Goal: Task Accomplishment & Management: Complete application form

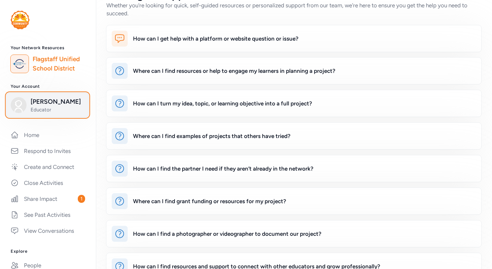
click at [62, 103] on span "[PERSON_NAME]" at bounding box center [58, 101] width 54 height 9
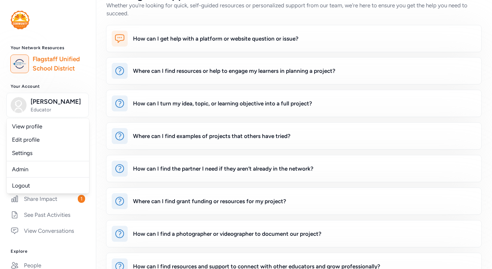
click at [102, 87] on div "How can I get help with a platform or website question or issue? Where can I fi…" at bounding box center [294, 168] width 396 height 287
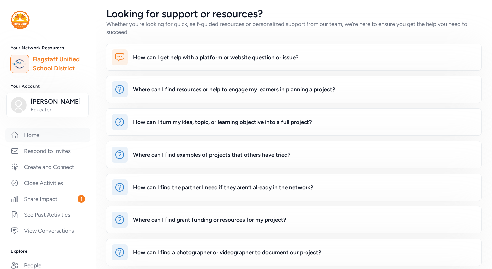
click at [34, 132] on link "Home" at bounding box center [47, 135] width 85 height 15
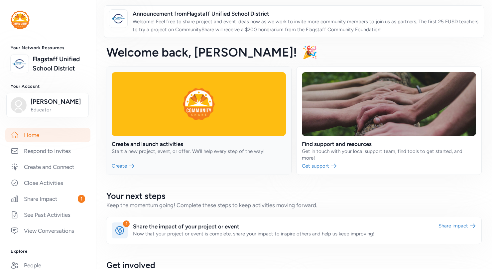
click at [217, 120] on link at bounding box center [198, 121] width 185 height 108
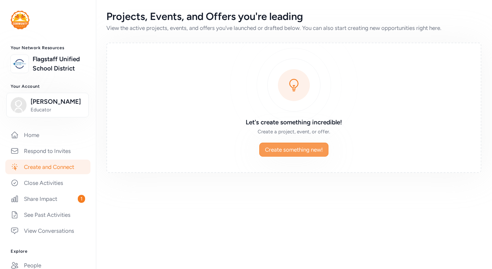
click at [300, 151] on span "Create something new!" at bounding box center [294, 150] width 58 height 8
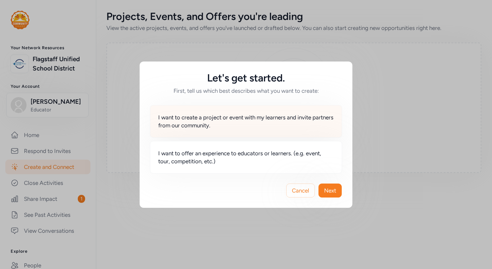
click at [274, 123] on span "I want to create a project or event with my learners and invite partners from o…" at bounding box center [245, 121] width 175 height 16
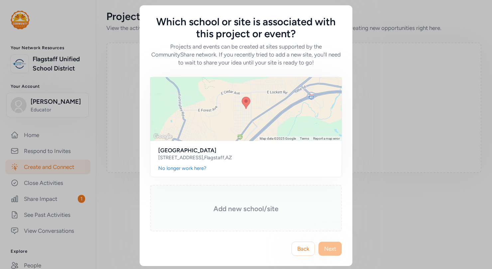
scroll to position [2, 0]
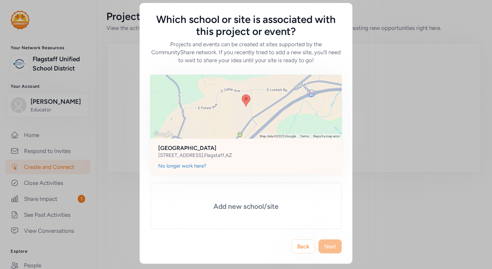
click at [276, 153] on div "2300 E 6th Ave , Flagstaff , AZ" at bounding box center [245, 155] width 175 height 7
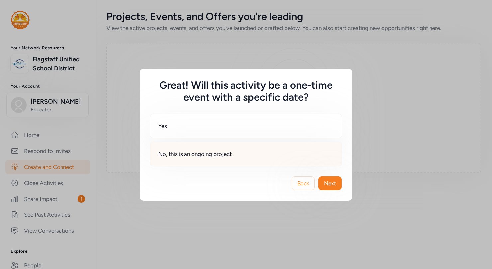
click at [242, 157] on div "No, this is an ongoing project" at bounding box center [246, 154] width 192 height 25
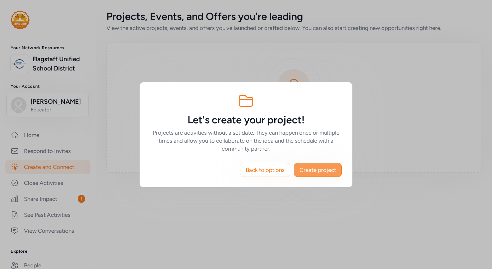
click at [316, 168] on span "Create project" at bounding box center [317, 170] width 37 height 8
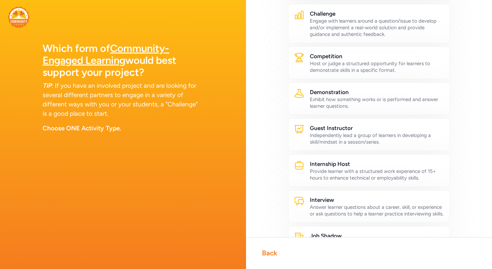
scroll to position [86, 0]
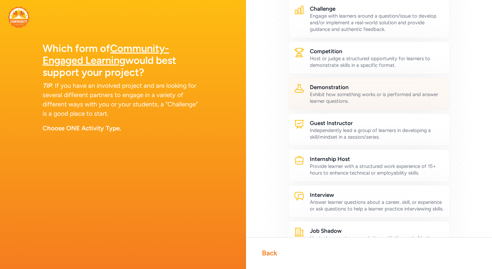
click at [349, 95] on div "Exhibit how something works or is performed and answer learner questions." at bounding box center [377, 97] width 134 height 13
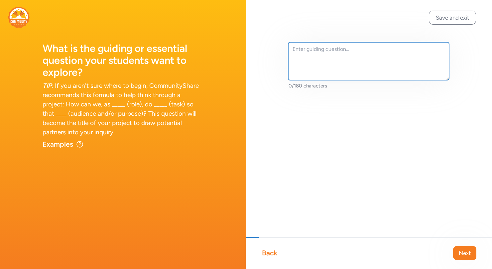
click at [308, 52] on textarea at bounding box center [368, 61] width 161 height 38
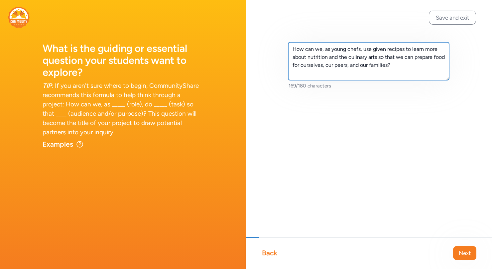
drag, startPoint x: 293, startPoint y: 48, endPoint x: 409, endPoint y: 66, distance: 117.7
click at [409, 66] on textarea "How can we, as young chefs, use given recipes to learn more about nutrition and…" at bounding box center [368, 61] width 161 height 38
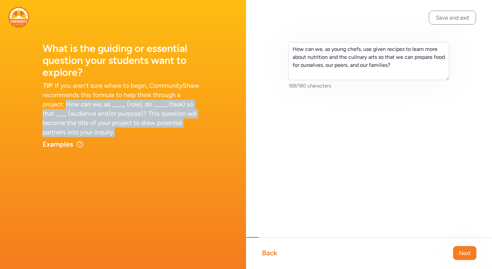
drag, startPoint x: 66, startPoint y: 104, endPoint x: 155, endPoint y: 133, distance: 93.2
click at [155, 133] on div "TIP : If you aren't sure where to begin, CommunityShare recommends this formula…" at bounding box center [123, 109] width 161 height 56
copy div "How can we, as _____ (role), do _____ (task) so that ____ (audience and/or purp…"
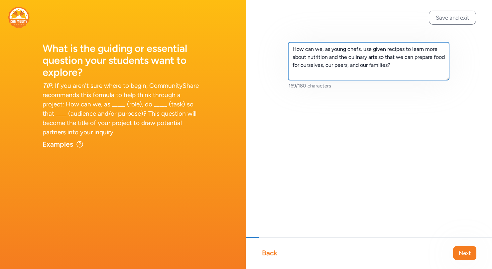
click at [293, 49] on textarea "How can we, as young chefs, use given recipes to learn more about nutrition and…" at bounding box center [368, 61] width 161 height 38
paste textarea "Young Chefs: Exploring Nutrition and the Culinary Arts"
drag, startPoint x: 427, startPoint y: 50, endPoint x: 432, endPoint y: 75, distance: 25.4
click at [432, 75] on textarea "Young Chefs: Exploring Nutrition and the Culinary Arts - How can we, as young c…" at bounding box center [368, 61] width 161 height 38
paste textarea "explore nutrition and the culinary arts through recipes so that we can prepare …"
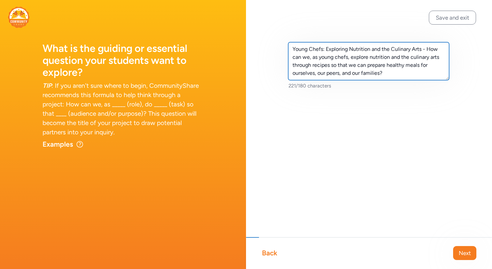
click at [371, 49] on textarea "Young Chefs: Exploring Nutrition and the Culinary Arts - How can we, as young c…" at bounding box center [368, 61] width 161 height 38
drag, startPoint x: 418, startPoint y: 57, endPoint x: 439, endPoint y: 56, distance: 21.0
click at [439, 56] on textarea "Young Chefs: Exploring Nutrition, Agriculture, and the Culinary Arts - How can …" at bounding box center [368, 61] width 161 height 38
drag, startPoint x: 361, startPoint y: 65, endPoint x: 399, endPoint y: 64, distance: 38.2
click at [399, 64] on textarea "Young Chefs: Exploring Nutrition, Agriculture, and the Culinary Arts - How can …" at bounding box center [368, 61] width 161 height 38
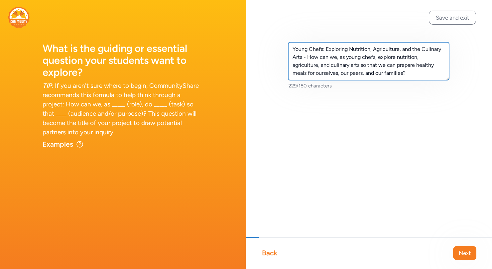
drag, startPoint x: 308, startPoint y: 58, endPoint x: 418, endPoint y: 72, distance: 110.6
click at [418, 72] on textarea "Young Chefs: Exploring Nutrition, Agriculture, and the Culinary Arts - How can …" at bounding box center [368, 61] width 161 height 38
paste textarea "the"
drag, startPoint x: 294, startPoint y: 49, endPoint x: 307, endPoint y: 57, distance: 15.9
click at [307, 57] on textarea "Young Chefs: Exploring Nutrition, Agriculture, and the Culinary Arts - How can …" at bounding box center [368, 61] width 161 height 38
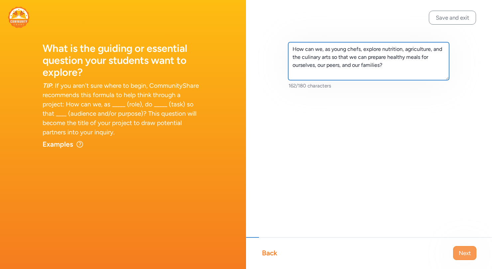
type textarea "How can we, as young chefs, explore nutrition, agriculture, and the culinary ar…"
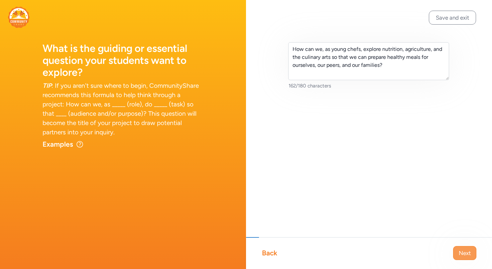
click at [463, 254] on span "Next" at bounding box center [465, 253] width 12 height 8
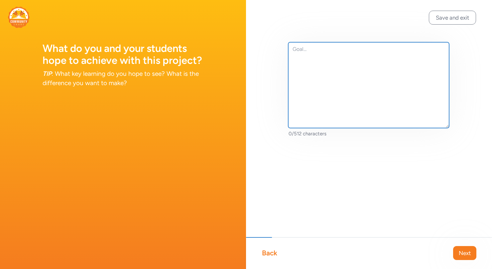
click at [305, 51] on textarea at bounding box center [368, 85] width 161 height 86
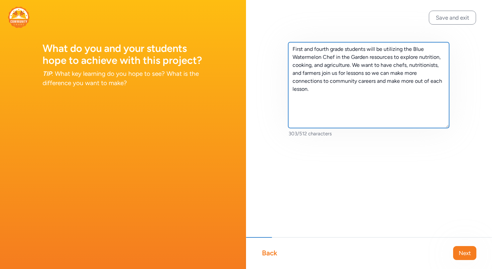
drag, startPoint x: 292, startPoint y: 49, endPoint x: 316, endPoint y: 91, distance: 48.2
click at [316, 91] on textarea "First and fourth grade students will be utilizing the Blue Watermelon Chef in t…" at bounding box center [368, 85] width 161 height 86
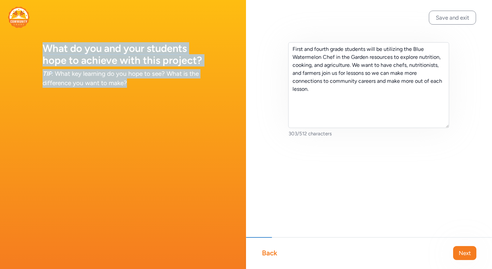
drag, startPoint x: 44, startPoint y: 48, endPoint x: 133, endPoint y: 83, distance: 96.3
click at [133, 83] on div "What do you and your students hope to achieve with this project? TIP : What key…" at bounding box center [123, 52] width 246 height 104
copy div "What do you and your students hope to achieve with this project? TIP : What key…"
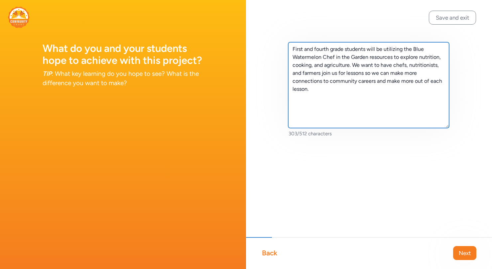
drag, startPoint x: 292, startPoint y: 48, endPoint x: 314, endPoint y: 92, distance: 48.8
click at [314, 92] on textarea "First and fourth grade students will be utilizing the Blue Watermelon Chef in t…" at bounding box center [368, 85] width 161 height 86
paste textarea "With this project, first- and fourth-grade students will use the Blue Watermelo…"
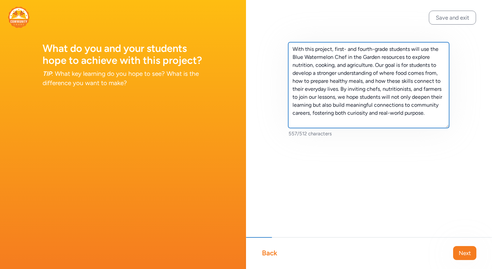
drag, startPoint x: 293, startPoint y: 50, endPoint x: 436, endPoint y: 113, distance: 155.9
click at [436, 113] on textarea "With this project, first- and fourth-grade students will use the Blue Watermelo…" at bounding box center [368, 85] width 161 height 86
paste textarea "explore nutrition, cooking, and agriculture using Blue Watermelon Chef in the G…"
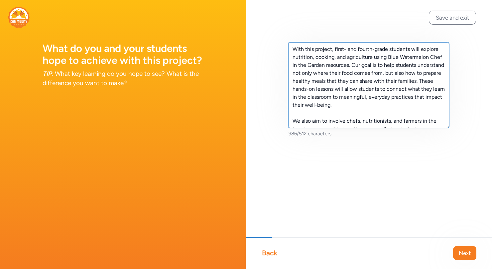
scroll to position [64, 0]
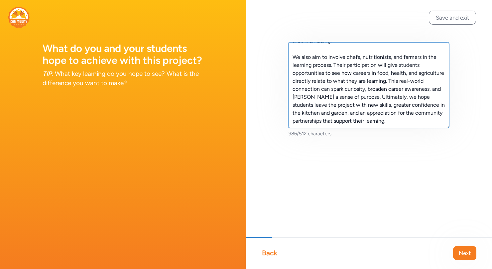
drag, startPoint x: 293, startPoint y: 49, endPoint x: 393, endPoint y: 122, distance: 123.7
click at [393, 122] on textarea "With this project, first- and fourth-grade students will explore nutrition, coo…" at bounding box center [368, 85] width 161 height 86
paste textarea "use the Blue Watermelon Chef in the Garden resources to explore nutrition, cook…"
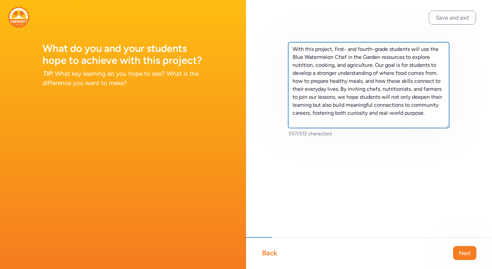
scroll to position [0, 0]
click at [422, 89] on textarea "With this project, first- and fourth-grade students will use the Blue Watermelo…" at bounding box center [368, 85] width 161 height 86
click at [368, 90] on textarea "With this project, first- and fourth-grade students will use the Blue Watermelo…" at bounding box center [368, 85] width 161 height 86
click at [384, 89] on textarea "With this project, first- and fourth-grade students will use the Blue Watermelo…" at bounding box center [368, 85] width 161 height 86
click at [412, 89] on textarea "With this project, first- and fourth-grade students will use the Blue Watermelo…" at bounding box center [368, 85] width 161 height 86
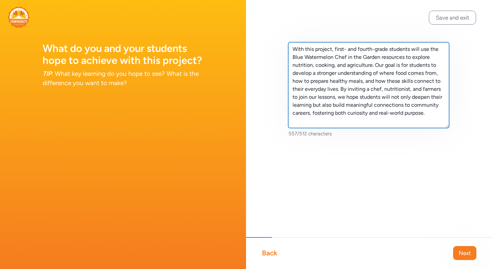
click at [421, 89] on textarea "With this project, first- and fourth-grade students will use the Blue Watermelo…" at bounding box center [368, 85] width 161 height 86
click at [311, 97] on textarea "With this project, first- and fourth-grade students will use the Blue Watermelo…" at bounding box center [368, 85] width 161 height 86
click at [355, 122] on textarea "With this project, first- and fourth-grade students will use the Blue Watermelo…" at bounding box center [368, 85] width 161 height 86
drag, startPoint x: 292, startPoint y: 49, endPoint x: 322, endPoint y: 120, distance: 77.8
click at [322, 120] on textarea "With this project, first- and fourth-grade students will use the Blue Watermelo…" at bounding box center [368, 85] width 161 height 86
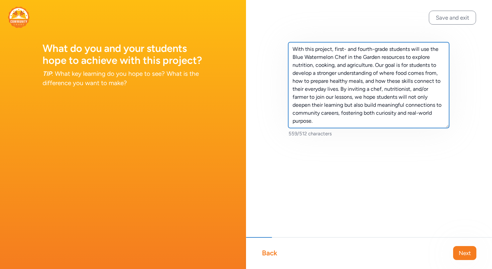
click at [293, 49] on textarea "With this project, first- and fourth-grade students will use the Blue Watermelo…" at bounding box center [368, 85] width 161 height 86
drag, startPoint x: 293, startPoint y: 49, endPoint x: 318, endPoint y: 122, distance: 77.7
click at [318, 122] on textarea "With this project, first- and fourth-grade students will use the Blue Watermelo…" at bounding box center [368, 85] width 161 height 86
paste textarea "First- and fourth-grade students will use Blue Watermelon Chef in the Garden re…"
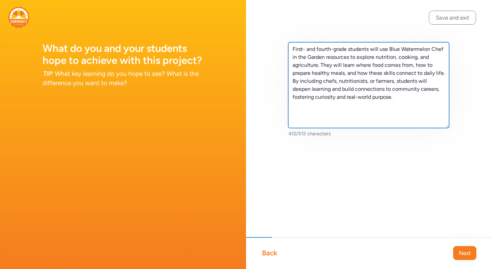
click at [306, 49] on textarea "First- and fourth-grade students will use Blue Watermelon Chef in the Garden re…" at bounding box center [368, 85] width 161 height 86
click at [332, 49] on textarea "First and fourth-grade students will use Blue Watermelon Chef in the Garden res…" at bounding box center [368, 85] width 161 height 86
click at [428, 50] on textarea "First and fourth grade students will use Blue Watermelon Chef in the Garden res…" at bounding box center [368, 85] width 161 height 86
click at [387, 49] on textarea "First and fourth grade students will use Blue Watermelon - Chef in the Garden r…" at bounding box center [368, 85] width 161 height 86
click at [437, 50] on textarea "First and fourth grade students will use the Blue Watermelon - Chef in the Gard…" at bounding box center [368, 85] width 161 height 86
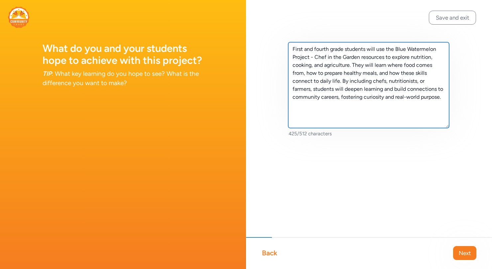
click at [373, 81] on textarea "First and fourth grade students will use the Blue Watermelon Project - Chef in …" at bounding box center [368, 85] width 161 height 86
click at [389, 81] on textarea "First and fourth grade students will use the Blue Watermelon Project - Chef in …" at bounding box center [368, 85] width 161 height 86
click at [418, 81] on textarea "First and fourth grade students will use the Blue Watermelon Project - Chef in …" at bounding box center [368, 85] width 161 height 86
click at [442, 81] on textarea "First and fourth grade students will use the Blue Watermelon Project - Chef in …" at bounding box center [368, 85] width 161 height 86
click at [418, 81] on textarea "First and fourth grade students will use the Blue Watermelon Project - Chef in …" at bounding box center [368, 85] width 161 height 86
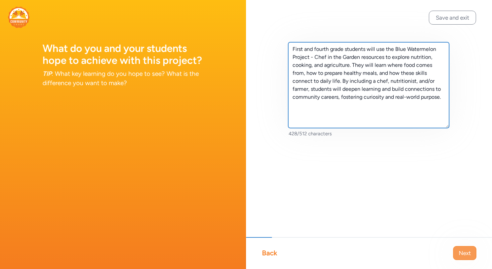
type textarea "First and fourth grade students will use the Blue Watermelon Project - Chef in …"
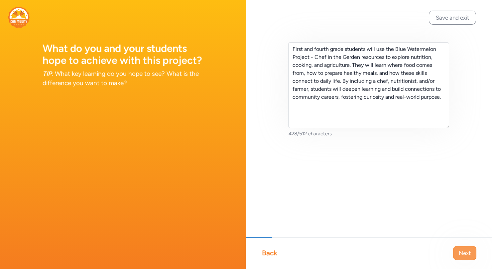
click at [466, 252] on span "Next" at bounding box center [465, 253] width 12 height 8
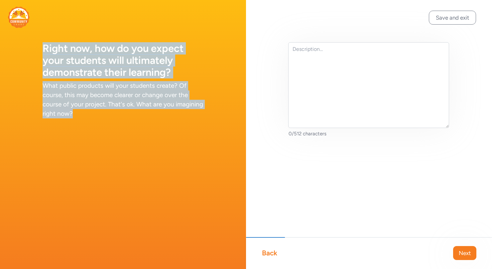
drag, startPoint x: 44, startPoint y: 49, endPoint x: 76, endPoint y: 116, distance: 74.6
click at [76, 116] on div "Right now, how do you expect your students will ultimately demonstrate their le…" at bounding box center [123, 67] width 246 height 134
copy div "Right now, how do you expect your students will ultimately demonstrate their le…"
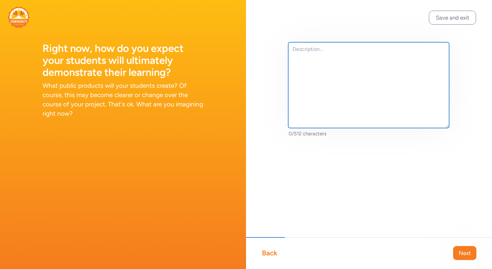
click at [307, 53] on textarea at bounding box center [368, 85] width 161 height 86
paste textarea "Right now, we expect students to demonstrate their learning through hands-on en…"
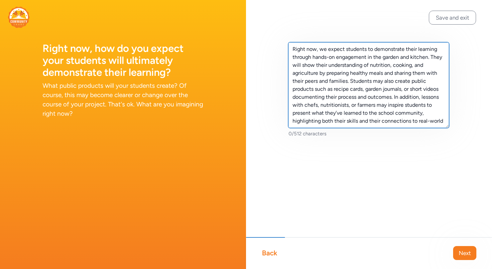
scroll to position [4, 0]
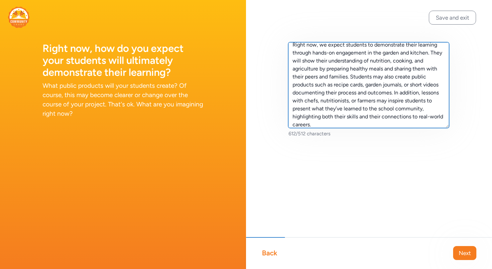
drag, startPoint x: 293, startPoint y: 45, endPoint x: 321, endPoint y: 124, distance: 83.9
click at [321, 124] on textarea "Right now, we expect students to demonstrate their learning through hands-on en…" at bounding box center [368, 85] width 161 height 86
paste textarea "Students will demonstrate their learning by preparing healthy meals and sharing…"
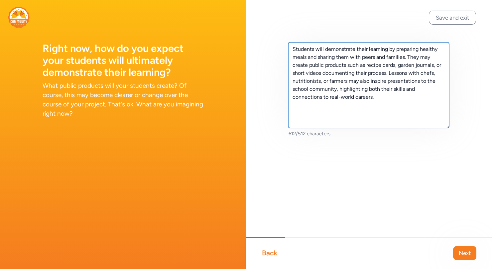
scroll to position [0, 0]
click at [396, 65] on textarea "Students will demonstrate their learning by preparing healthy meals and sharing…" at bounding box center [368, 85] width 161 height 86
type textarea "Students will demonstrate their learning by preparing healthy meals and sharing…"
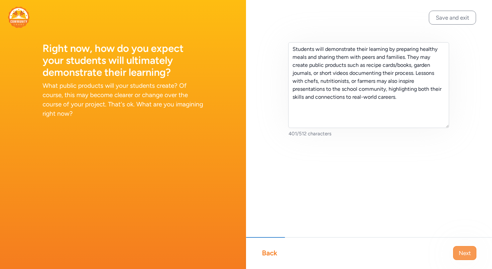
click at [464, 251] on span "Next" at bounding box center [465, 253] width 12 height 8
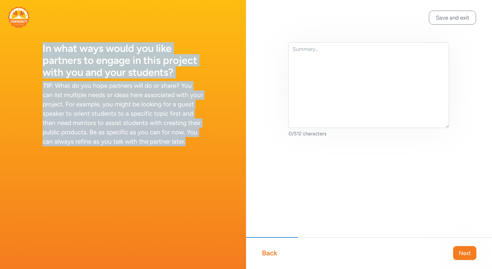
drag, startPoint x: 43, startPoint y: 49, endPoint x: 197, endPoint y: 146, distance: 181.8
click at [197, 146] on div "In what ways would you like partners to engage in this project with you and you…" at bounding box center [123, 81] width 246 height 162
copy div "In what ways would you like partners to engage in this project with you and you…"
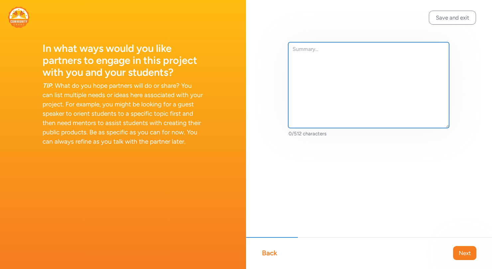
click at [307, 51] on textarea at bounding box center [368, 85] width 161 height 86
paste textarea "We hope partners can enhance the Blue Watermelon Chef in the Garden lessons by …"
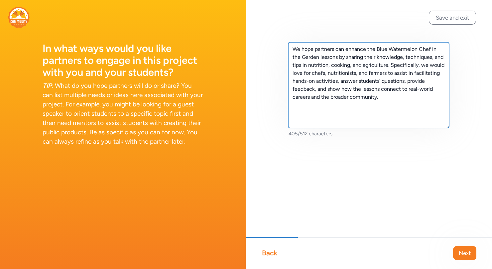
drag, startPoint x: 313, startPoint y: 73, endPoint x: 387, endPoint y: 73, distance: 73.8
click at [387, 73] on textarea "We hope partners can enhance the Blue Watermelon Chef in the Garden lessons by …" at bounding box center [368, 85] width 161 height 86
click at [393, 102] on textarea "We hope partners can enhance the Blue Watermelon Chef in the Garden lessons by …" at bounding box center [368, 85] width 161 height 86
type textarea "We hope partners can enhance the Blue Watermelon Chef in the Garden lessons by …"
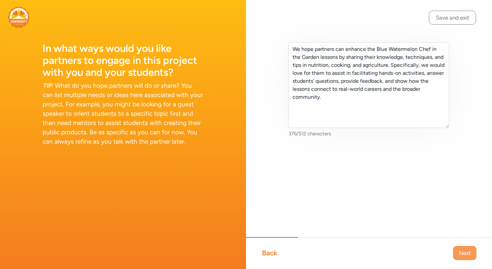
click at [467, 253] on span "Next" at bounding box center [465, 253] width 12 height 8
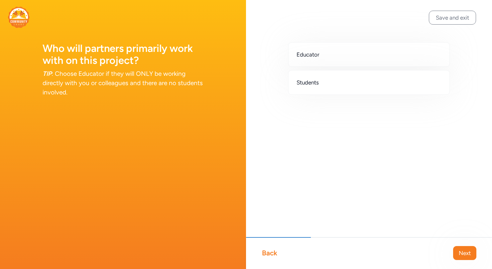
click at [273, 252] on div "Back" at bounding box center [269, 252] width 15 height 9
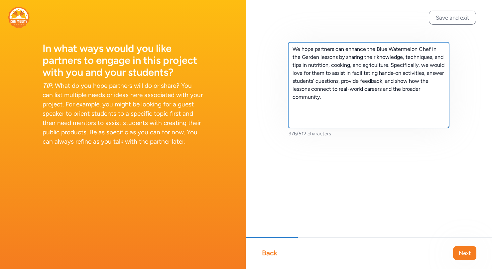
click at [339, 96] on textarea "We hope partners can enhance the Blue Watermelon Chef in the Garden lessons by …" at bounding box center [368, 85] width 161 height 86
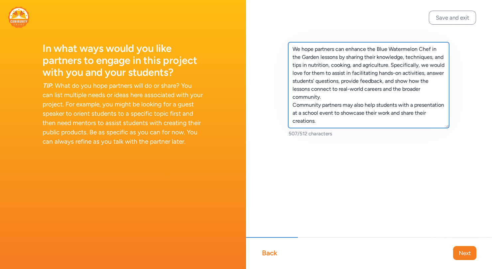
drag, startPoint x: 317, startPoint y: 121, endPoint x: 289, endPoint y: 105, distance: 32.5
click at [289, 105] on textarea "We hope partners can enhance the Blue Watermelon Chef in the Garden lessons by …" at bounding box center [368, 85] width 161 height 86
paste textarea "support students in preparing and presenting their work at a school event, help…"
drag, startPoint x: 293, startPoint y: 50, endPoint x: 427, endPoint y: 126, distance: 153.5
click at [427, 126] on textarea "We hope partners can enhance the Blue Watermelon Chef in the Garden lessons by …" at bounding box center [368, 85] width 161 height 86
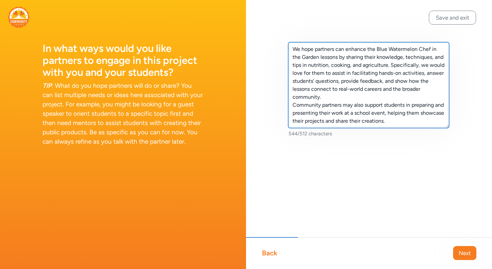
paste textarea "knowledge, techniques, and tips in nutrition, cooking, and agriculture. They ca…"
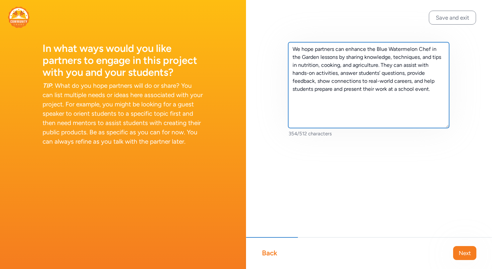
click at [416, 90] on textarea "We hope partners can enhance the Blue Watermelon Chef in the Garden lessons by …" at bounding box center [368, 85] width 161 height 86
type textarea "We hope partners can enhance the Blue Watermelon Chef in the Garden lessons by …"
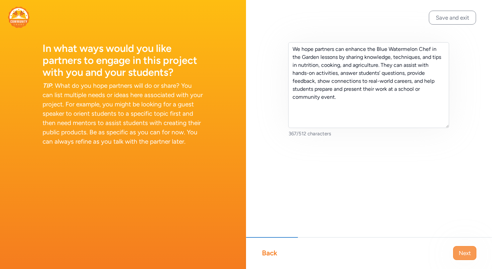
click at [463, 255] on span "Next" at bounding box center [465, 253] width 12 height 8
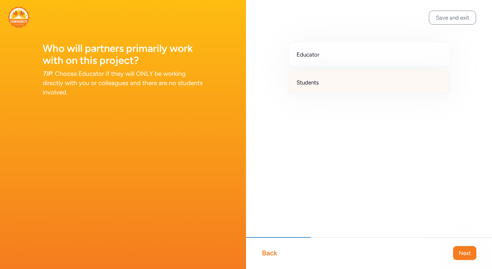
click at [342, 80] on div "Students" at bounding box center [369, 82] width 162 height 25
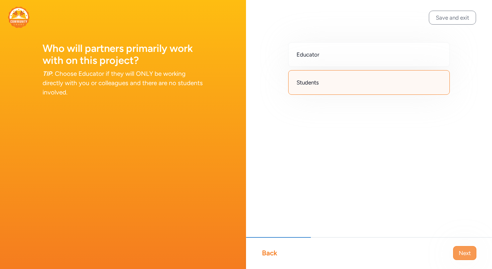
click at [467, 254] on span "Next" at bounding box center [465, 253] width 12 height 8
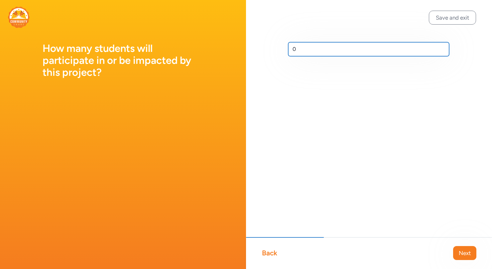
click at [299, 51] on input "0" at bounding box center [368, 49] width 161 height 14
type input "9"
type input "100"
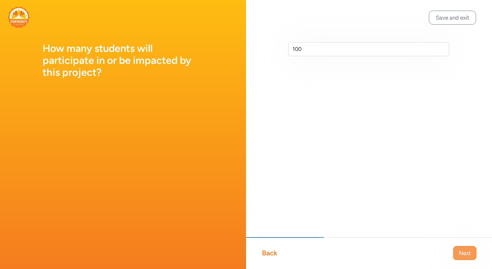
click at [466, 254] on span "Next" at bounding box center [465, 253] width 12 height 8
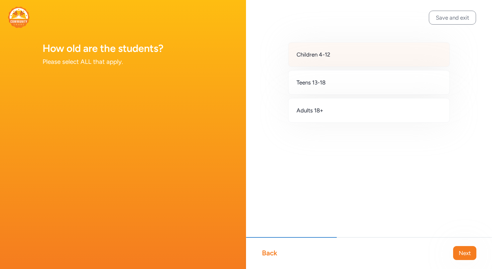
click at [360, 53] on div "Children 4-12" at bounding box center [369, 54] width 162 height 25
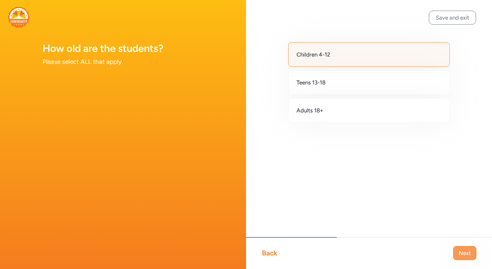
click at [466, 254] on span "Next" at bounding box center [465, 253] width 12 height 8
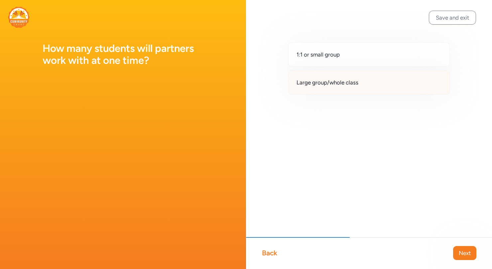
click at [361, 82] on div "Large group/whole class" at bounding box center [369, 82] width 162 height 25
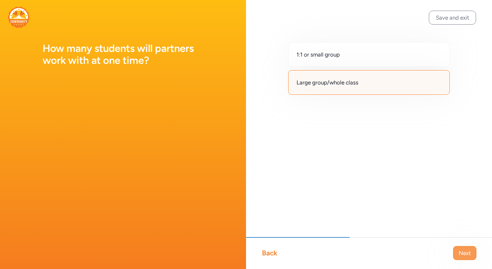
click at [469, 252] on span "Next" at bounding box center [465, 253] width 12 height 8
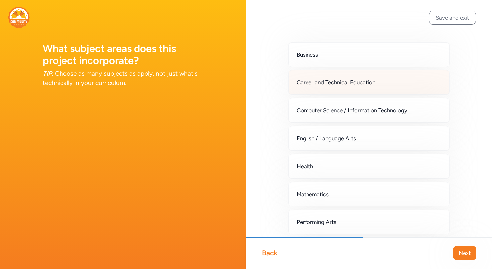
click at [348, 86] on span "Career and Technical Education" at bounding box center [335, 82] width 79 height 8
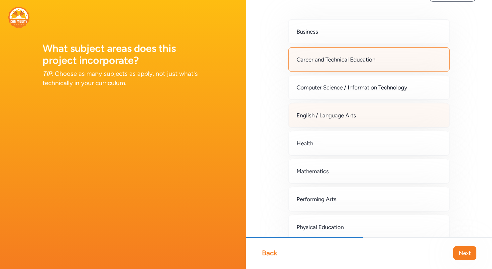
scroll to position [30, 0]
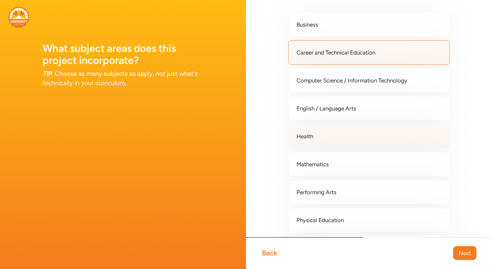
click at [322, 136] on div "Health" at bounding box center [369, 136] width 162 height 25
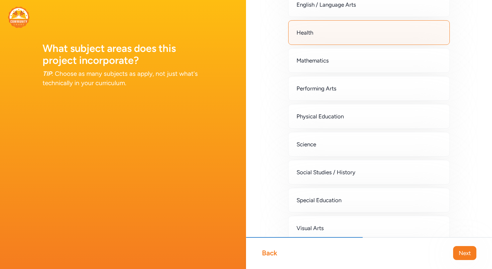
scroll to position [146, 0]
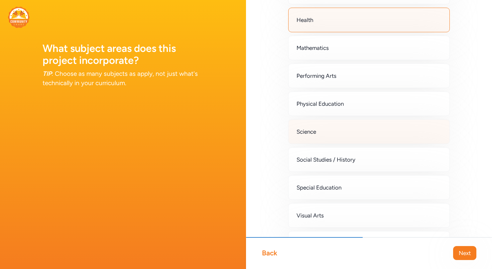
click at [322, 134] on div "Science" at bounding box center [369, 131] width 162 height 25
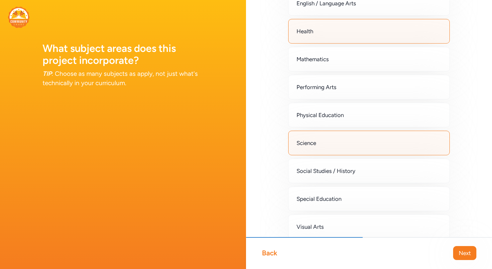
scroll to position [140, 0]
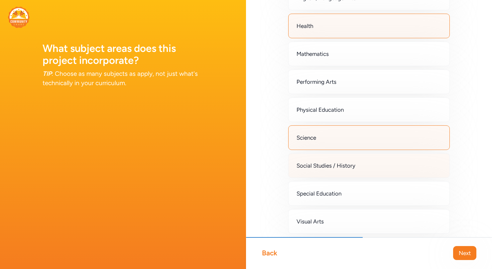
click at [328, 164] on span "Social Studies / History" at bounding box center [325, 166] width 59 height 8
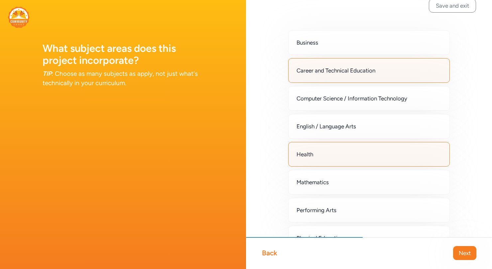
scroll to position [11, 0]
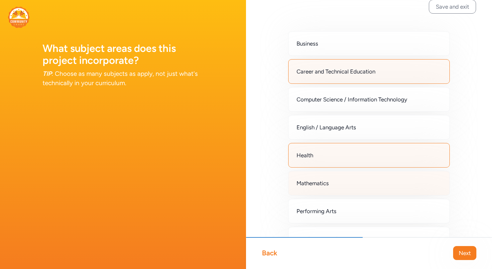
click at [313, 179] on span "Mathematics" at bounding box center [312, 183] width 32 height 8
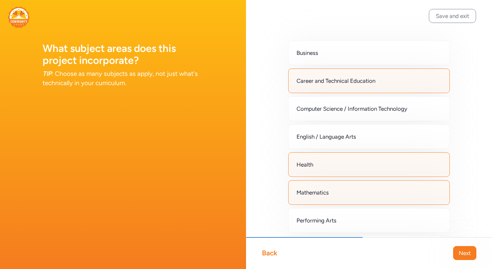
scroll to position [0, 0]
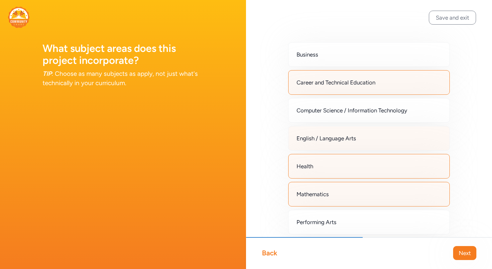
click at [302, 137] on span "English / Language Arts" at bounding box center [325, 138] width 59 height 8
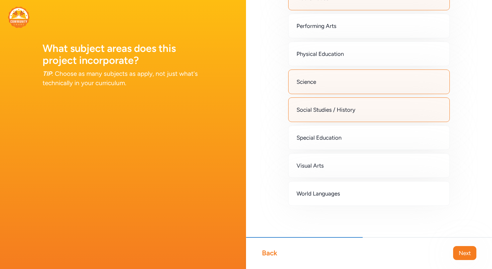
scroll to position [196, 0]
click at [464, 254] on span "Next" at bounding box center [465, 253] width 12 height 8
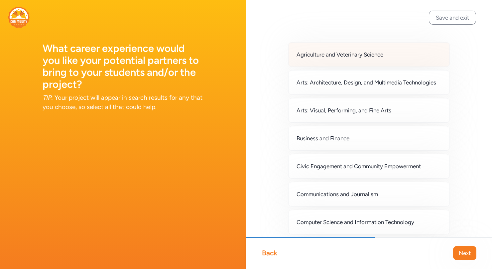
click at [335, 54] on span "Agriculture and Veterinary Science" at bounding box center [339, 55] width 87 height 8
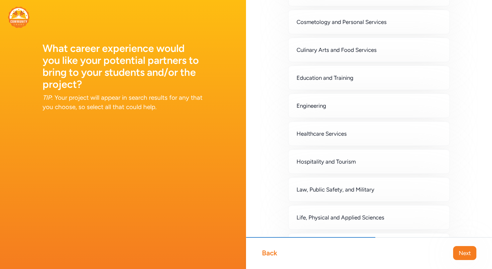
scroll to position [229, 0]
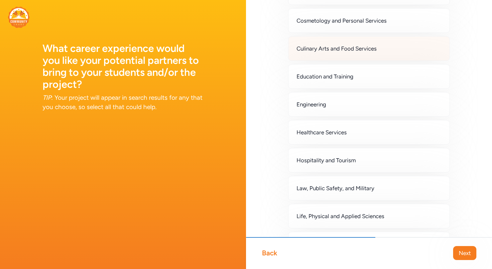
click at [331, 49] on span "Culinary Arts and Food Services" at bounding box center [336, 49] width 80 height 8
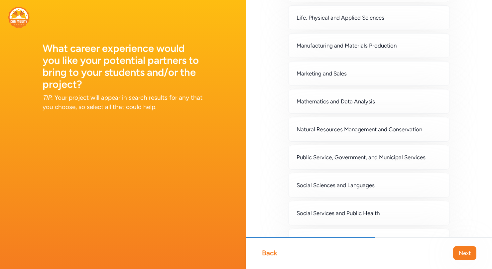
scroll to position [429, 0]
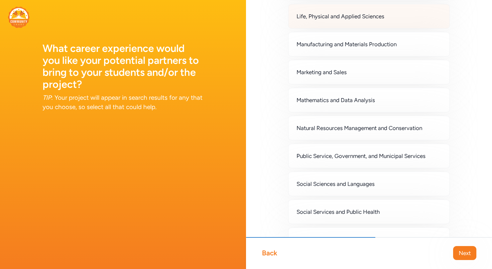
click at [351, 19] on span "Life, Physical and Applied Sciences" at bounding box center [340, 16] width 88 height 8
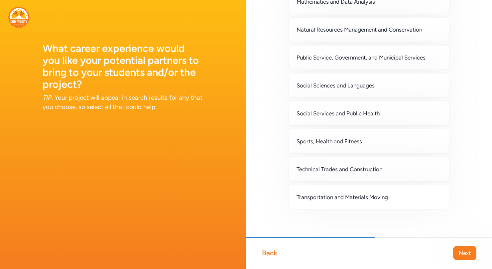
scroll to position [531, 0]
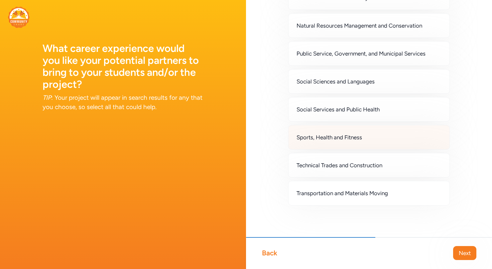
click at [358, 139] on span "Sports, Health and Fitness" at bounding box center [328, 137] width 65 height 8
click at [457, 251] on button "Next" at bounding box center [464, 253] width 23 height 14
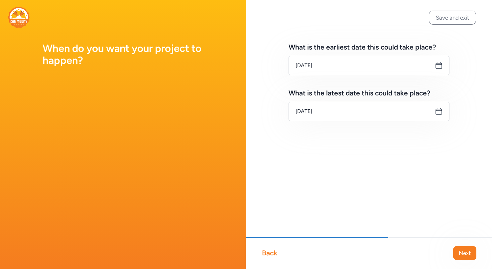
click at [438, 65] on icon at bounding box center [439, 65] width 8 height 8
click at [420, 67] on input "Sep 3, 2025" at bounding box center [368, 65] width 161 height 19
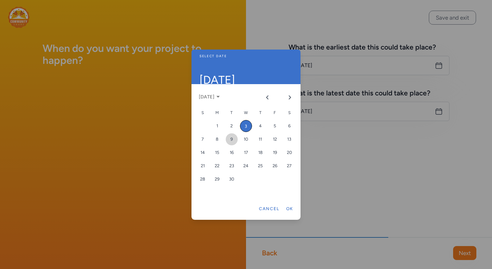
click at [230, 138] on div "9" at bounding box center [232, 139] width 12 height 12
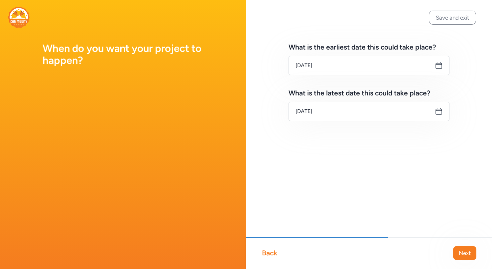
click at [438, 112] on icon at bounding box center [439, 111] width 8 height 8
click at [424, 112] on input "Sep 9, 2025" at bounding box center [368, 111] width 161 height 19
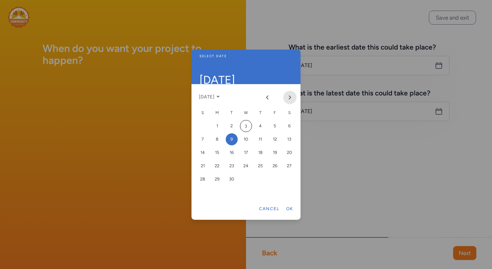
click at [289, 96] on icon "Next month" at bounding box center [290, 97] width 2 height 3
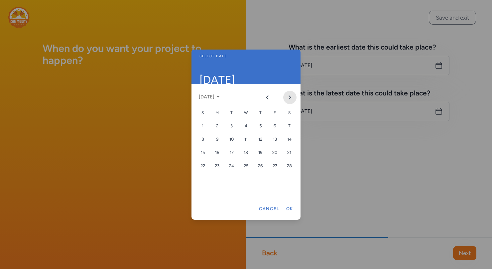
click at [289, 96] on icon "Next month" at bounding box center [290, 97] width 2 height 3
click at [274, 139] on div "8" at bounding box center [275, 139] width 12 height 12
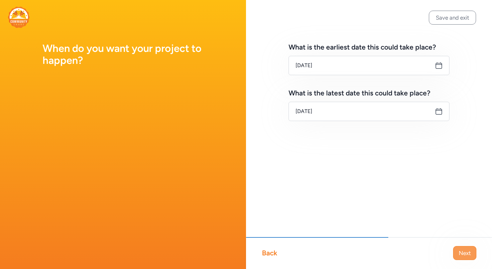
click at [464, 253] on span "Next" at bounding box center [465, 253] width 12 height 8
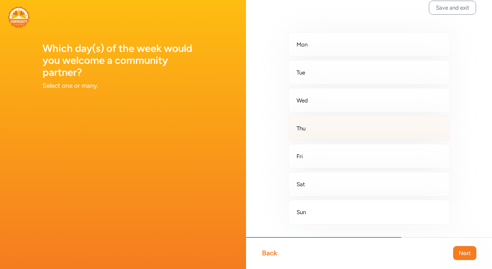
scroll to position [12, 0]
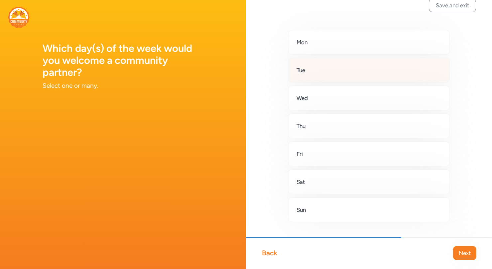
click at [311, 69] on div "Tue" at bounding box center [369, 70] width 162 height 25
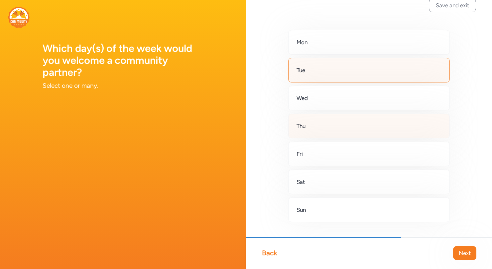
click at [314, 130] on div "Thu" at bounding box center [369, 126] width 162 height 25
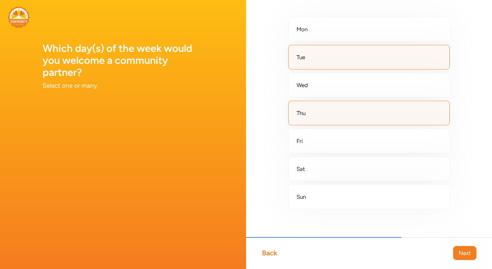
scroll to position [29, 0]
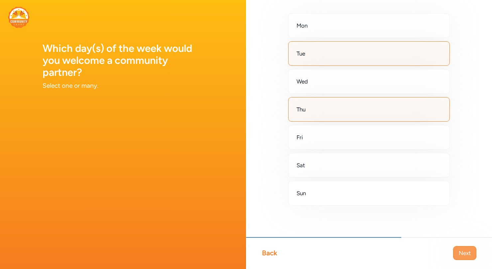
click at [466, 253] on span "Next" at bounding box center [465, 253] width 12 height 8
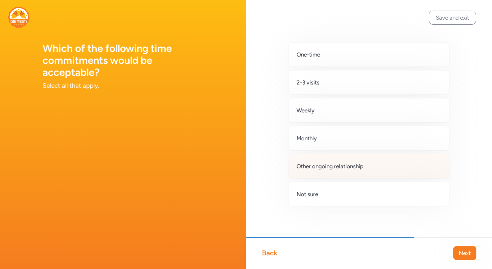
click at [341, 167] on span "Other ongoing relationship" at bounding box center [329, 166] width 67 height 8
click at [463, 253] on span "Next" at bounding box center [465, 253] width 12 height 8
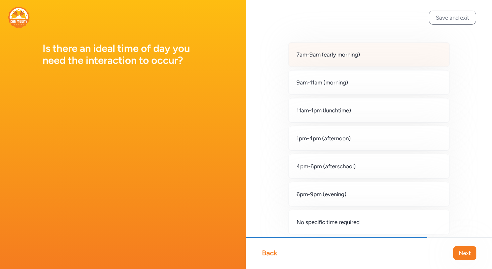
click at [320, 55] on span "7am-9am (early morning)" at bounding box center [327, 55] width 63 height 8
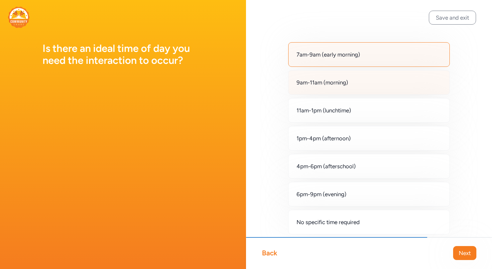
click at [319, 86] on span "9am-11am (morning)" at bounding box center [322, 82] width 52 height 8
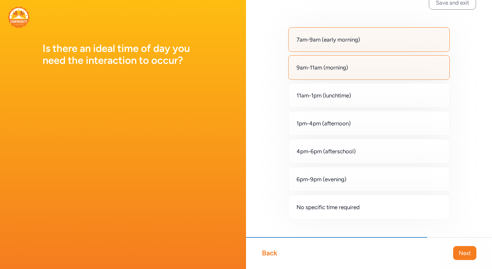
scroll to position [17, 0]
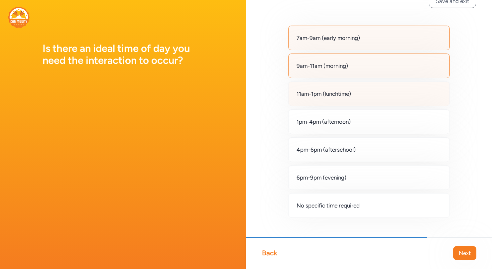
click at [355, 99] on div "11am-1pm (lunchtime)" at bounding box center [369, 93] width 162 height 25
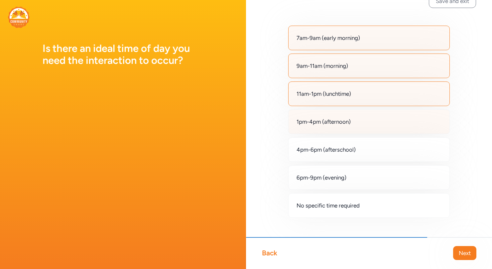
click at [351, 123] on span "1pm-4pm (afternoon)" at bounding box center [323, 122] width 54 height 8
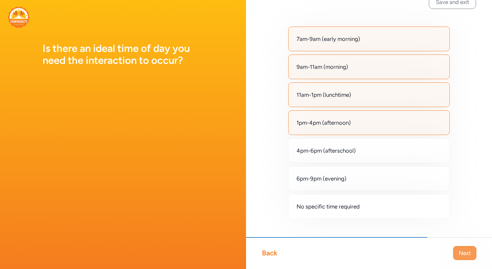
click at [470, 253] on span "Next" at bounding box center [465, 253] width 12 height 8
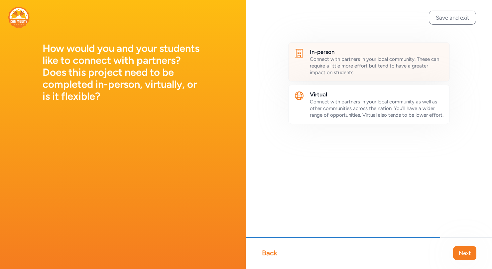
click at [371, 64] on span "Connect with partners in your local community. These can require a little more …" at bounding box center [374, 65] width 129 height 19
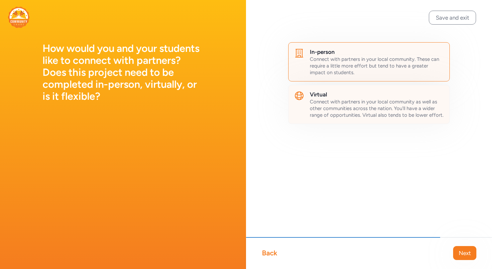
click at [411, 111] on span "Connect with partners in your local community as well as other communities acro…" at bounding box center [377, 108] width 134 height 19
click at [407, 102] on span "Connect with partners in your local community as well as other communities acro…" at bounding box center [377, 108] width 134 height 19
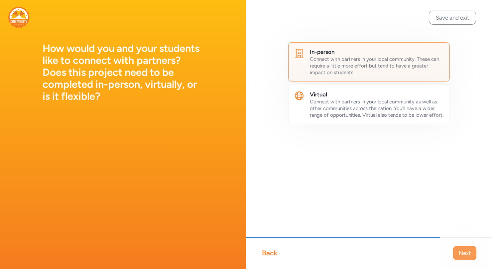
click at [464, 256] on span "Next" at bounding box center [465, 253] width 12 height 8
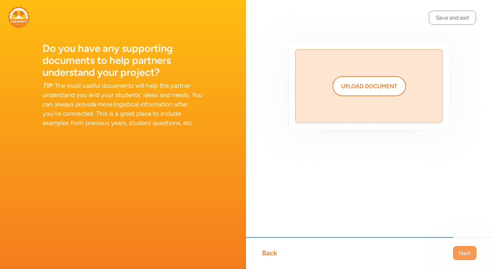
click at [468, 253] on span "Next" at bounding box center [465, 253] width 12 height 8
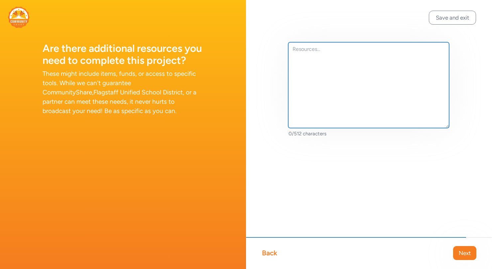
click at [316, 51] on textarea at bounding box center [368, 85] width 161 height 86
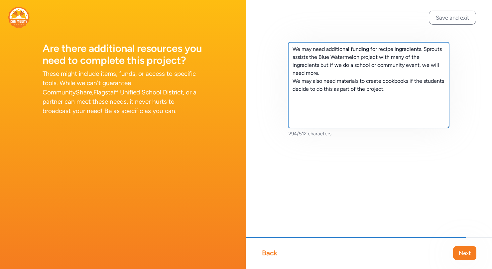
click at [360, 81] on textarea "We may need additional funding for recipe ingredients. Sprouts assists the Blue…" at bounding box center [368, 85] width 161 height 86
click at [397, 89] on textarea "We may need additional funding for recipe ingredients. Sprouts assists the Blue…" at bounding box center [368, 85] width 161 height 86
type textarea "We may need additional funding for recipe ingredients. Sprouts assists the Blue…"
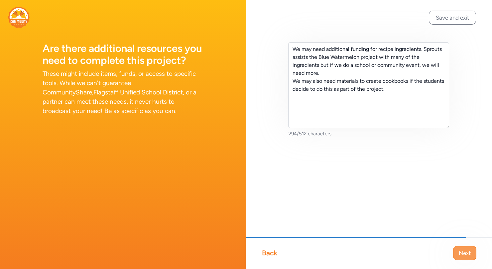
click at [468, 252] on span "Next" at bounding box center [465, 253] width 12 height 8
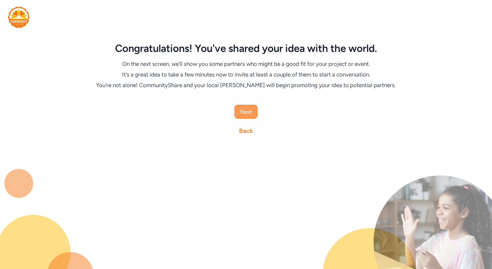
click at [247, 112] on span "Next" at bounding box center [246, 112] width 12 height 8
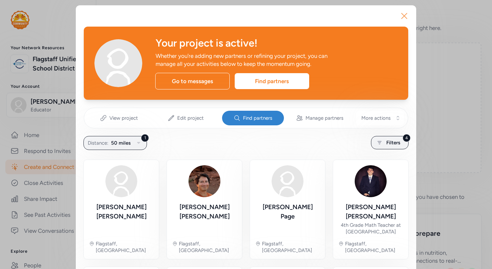
click at [403, 14] on icon "button" at bounding box center [403, 15] width 5 height 5
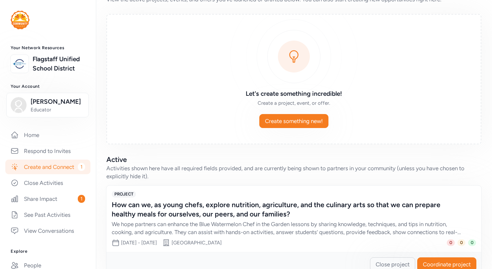
scroll to position [47, 0]
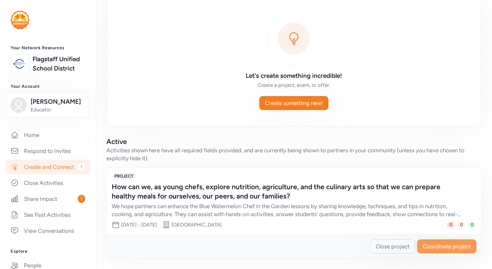
click at [454, 246] on span "Coordinate project" at bounding box center [447, 246] width 48 height 8
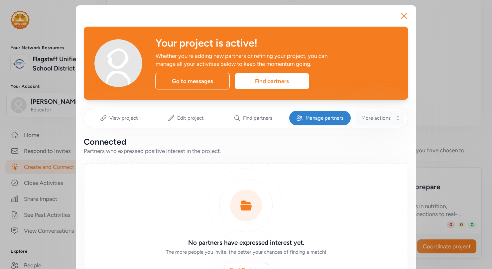
click at [398, 120] on button "More actions" at bounding box center [380, 118] width 48 height 15
click at [264, 148] on div "Partners who expressed positive interest in the project." at bounding box center [246, 151] width 324 height 8
click at [405, 15] on icon "button" at bounding box center [403, 15] width 5 height 5
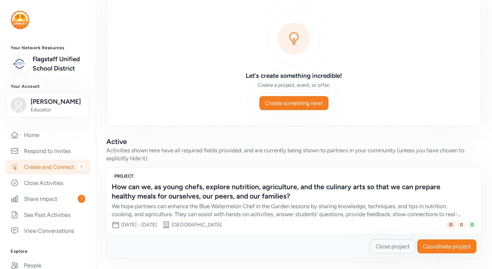
click at [134, 160] on div "Activities shown here have all required fields provided, and are currently bein…" at bounding box center [293, 154] width 375 height 16
click at [138, 185] on div "How can we, as young chefs, explore nutrition, agriculture, and the culinary ar…" at bounding box center [287, 191] width 351 height 19
click at [128, 175] on span "PROJECT" at bounding box center [124, 176] width 24 height 7
click at [316, 214] on div "We hope partners can enhance the Blue Watermelon Chef in the Garden lessons by …" at bounding box center [287, 210] width 351 height 16
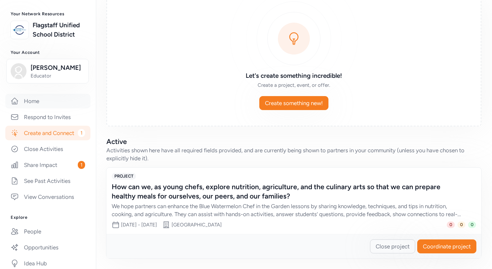
scroll to position [41, 0]
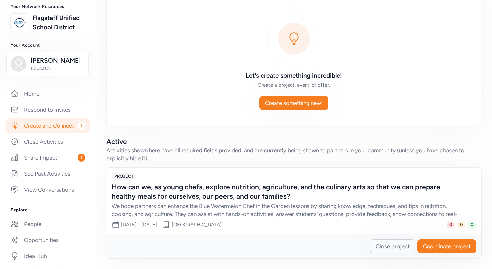
click at [66, 125] on link "Create and Connect 1" at bounding box center [47, 125] width 85 height 15
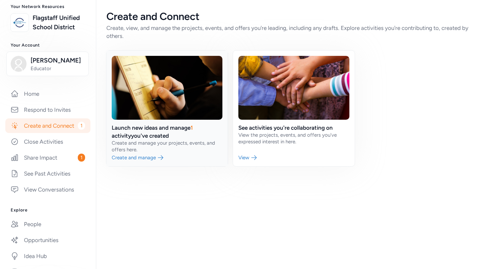
click at [151, 158] on link at bounding box center [166, 109] width 121 height 116
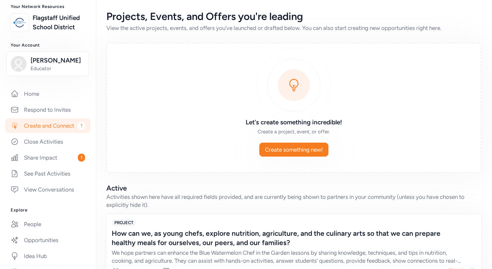
scroll to position [47, 0]
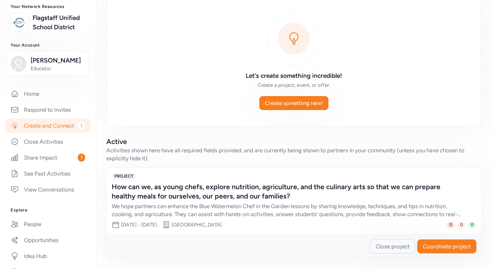
click at [359, 201] on div "How can we, as young chefs, explore nutrition, agriculture, and the culinary ar…" at bounding box center [294, 200] width 364 height 36
click at [226, 189] on div "How can we, as young chefs, explore nutrition, agriculture, and the culinary ar…" at bounding box center [287, 191] width 351 height 19
click at [151, 226] on span "Sep 9, 2025 - May 8, 2026" at bounding box center [139, 225] width 36 height 6
click at [125, 177] on span "PROJECT" at bounding box center [124, 176] width 24 height 7
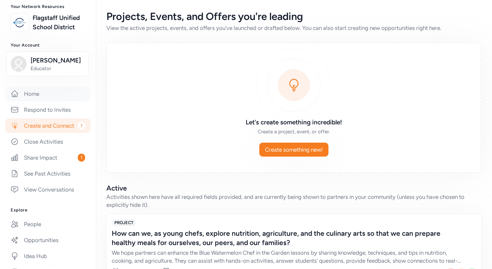
click at [31, 96] on link "Home" at bounding box center [47, 93] width 85 height 15
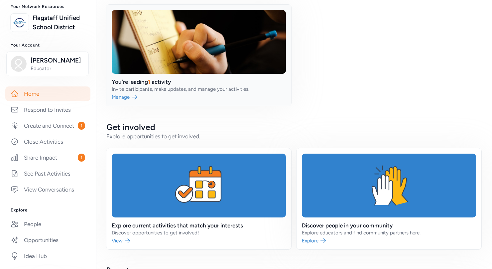
scroll to position [284, 0]
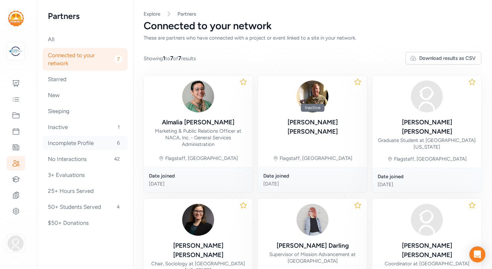
click at [65, 141] on div "Incomplete Profile 6" at bounding box center [85, 143] width 85 height 15
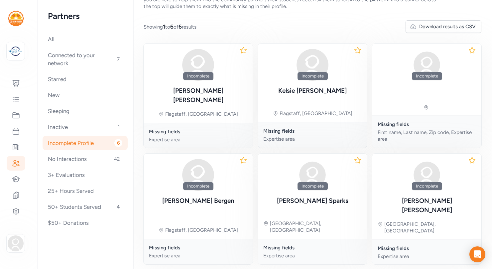
scroll to position [45, 0]
